Goal: Information Seeking & Learning: Learn about a topic

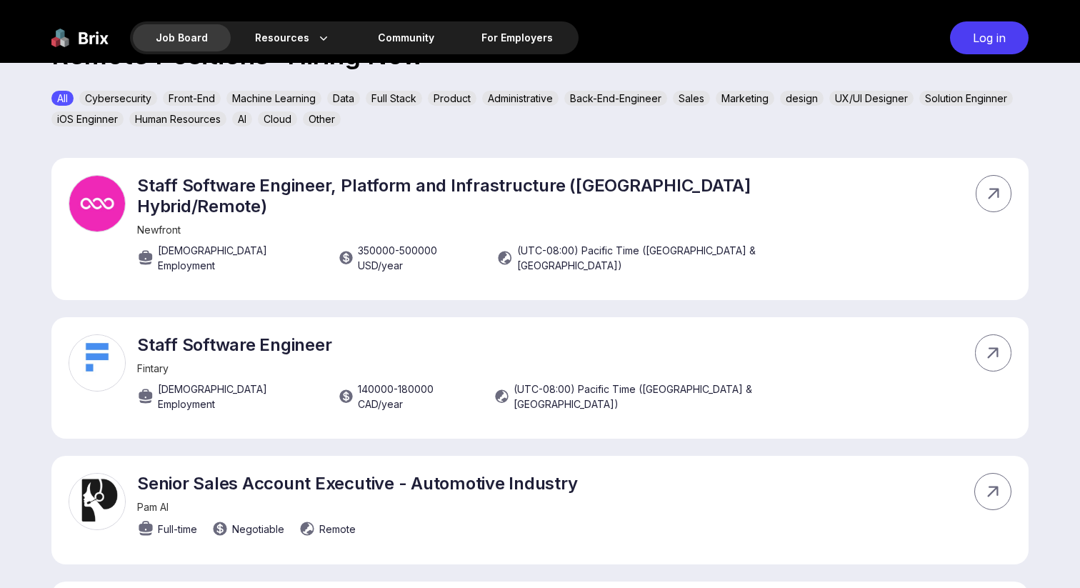
scroll to position [506, 0]
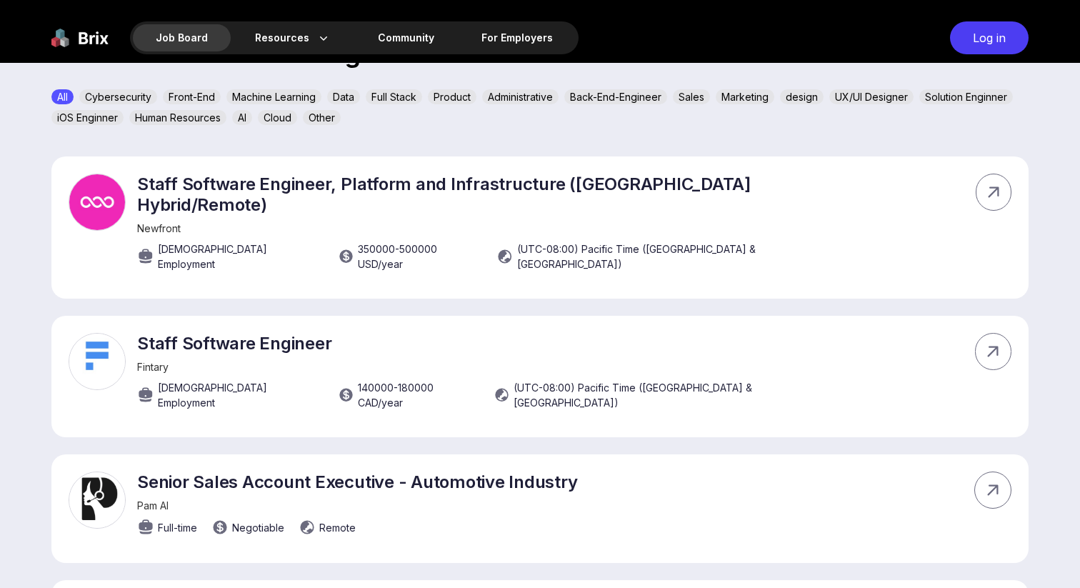
click at [87, 41] on img at bounding box center [79, 37] width 57 height 33
click at [54, 38] on img at bounding box center [79, 37] width 57 height 33
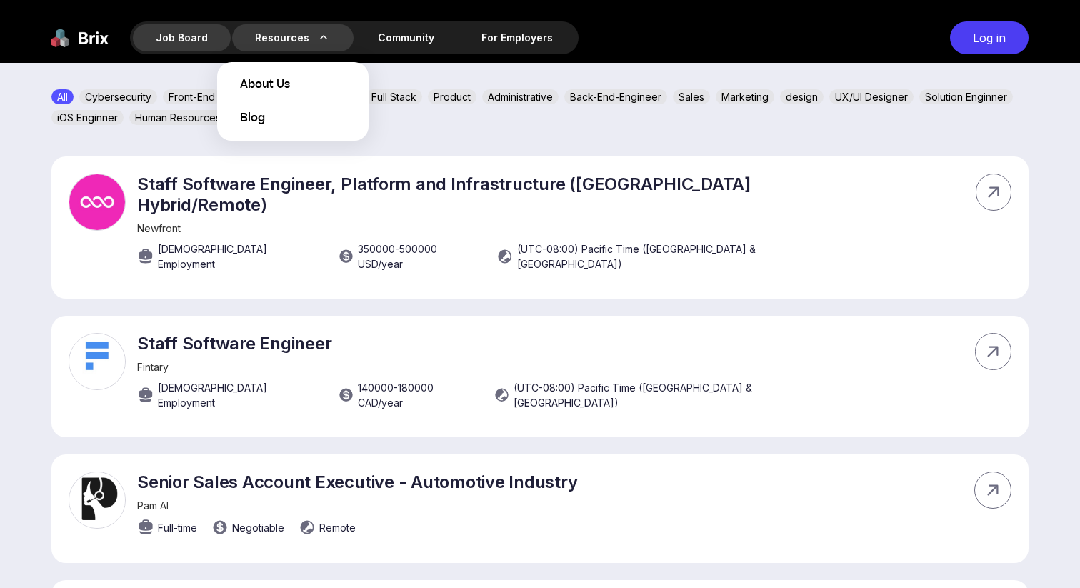
click at [297, 44] on div "Resources About Us Blog" at bounding box center [292, 37] width 121 height 27
click at [276, 89] on span "About Us" at bounding box center [265, 84] width 50 height 17
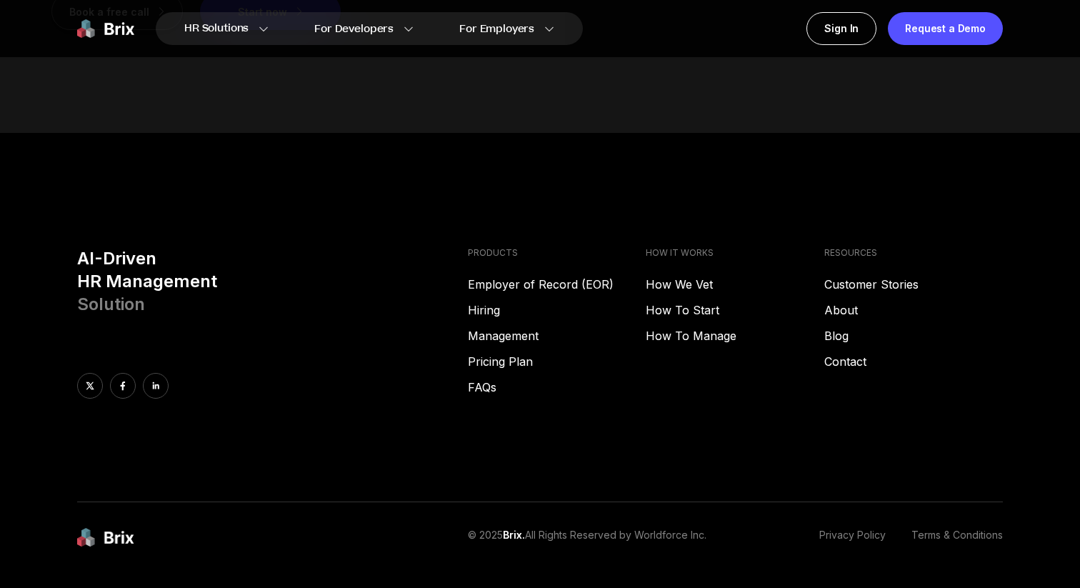
scroll to position [1895, 0]
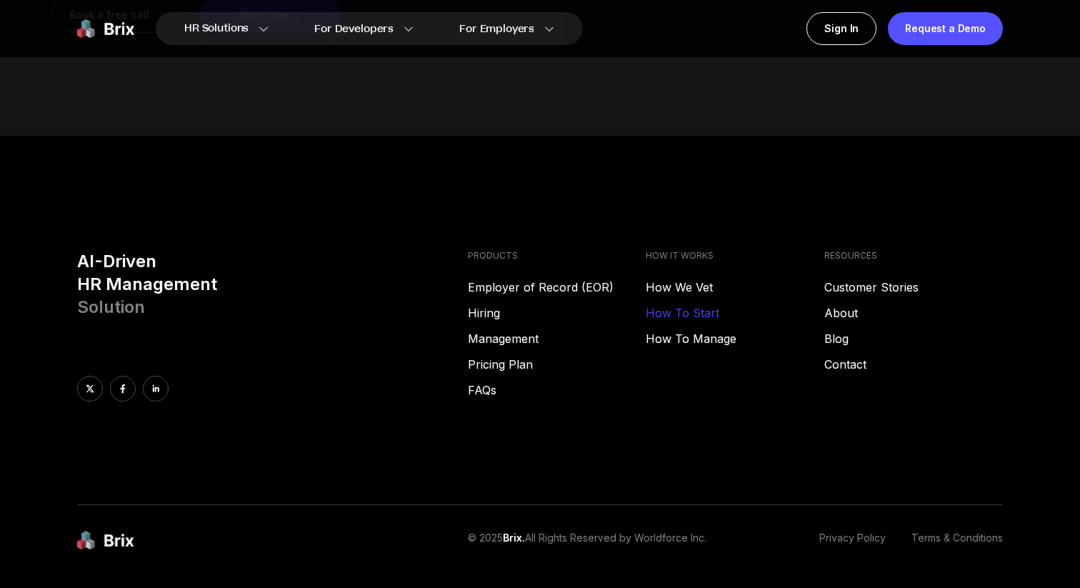
click at [686, 315] on link "How To Start" at bounding box center [735, 312] width 179 height 17
click at [501, 334] on link "Management" at bounding box center [557, 338] width 179 height 17
click at [494, 286] on link "Employer of Record (EOR)" at bounding box center [557, 287] width 179 height 17
click at [864, 287] on link "Customer Stories" at bounding box center [913, 287] width 179 height 17
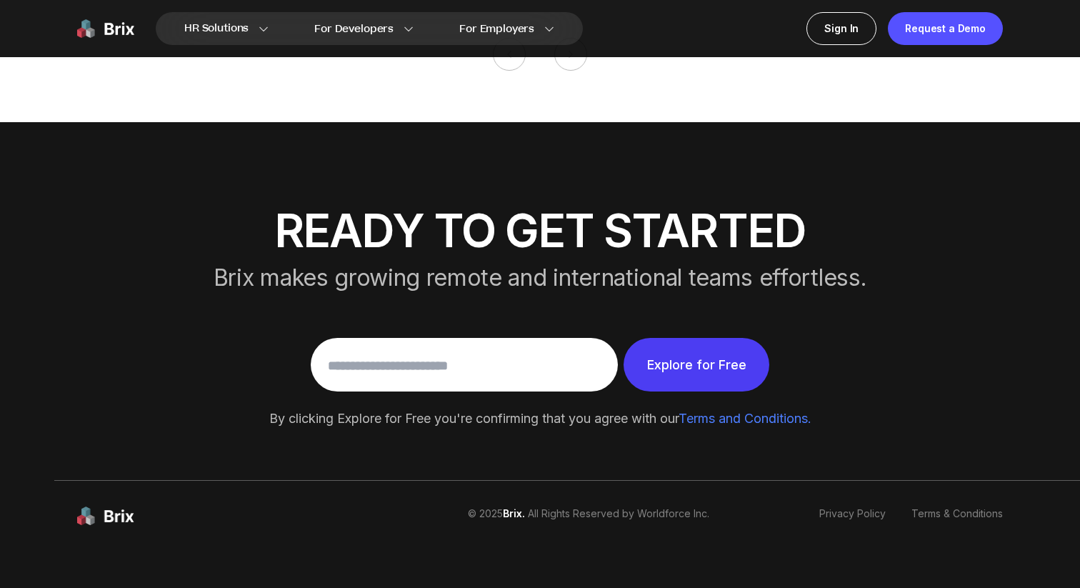
scroll to position [2751, 0]
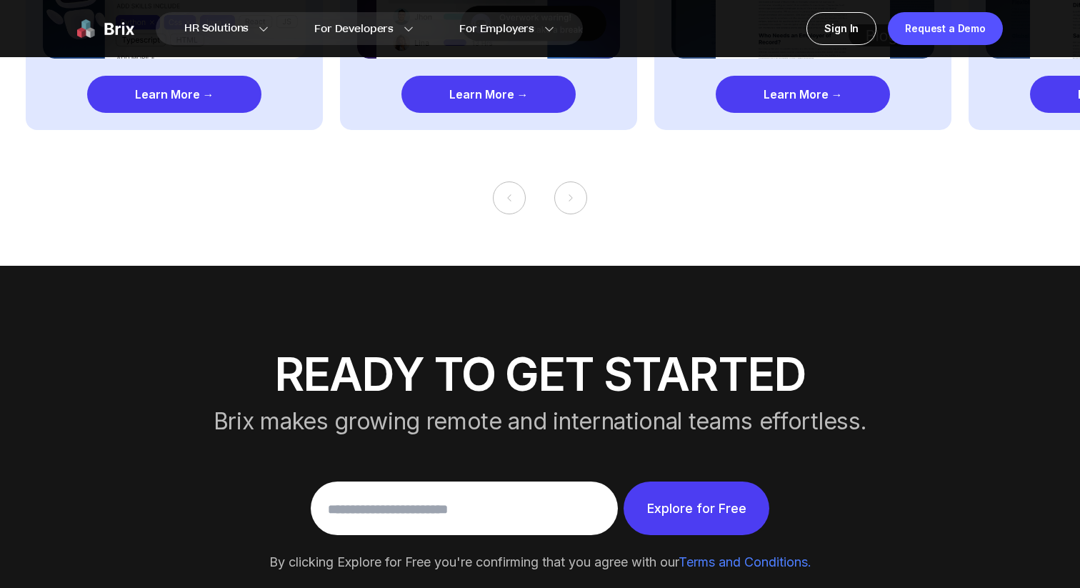
scroll to position [2562, 0]
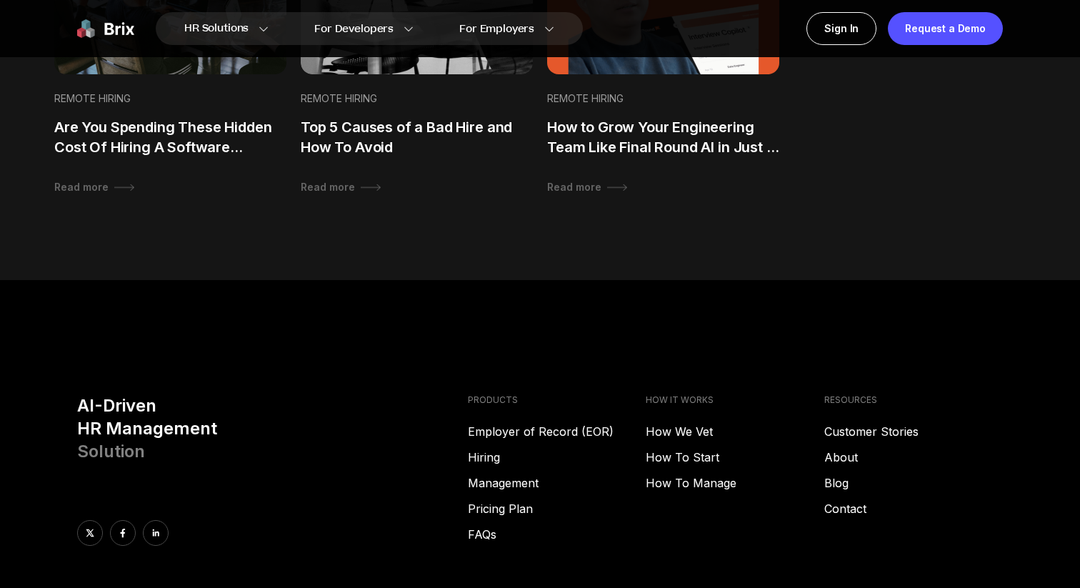
scroll to position [1438, 0]
